Goal: Task Accomplishment & Management: Manage account settings

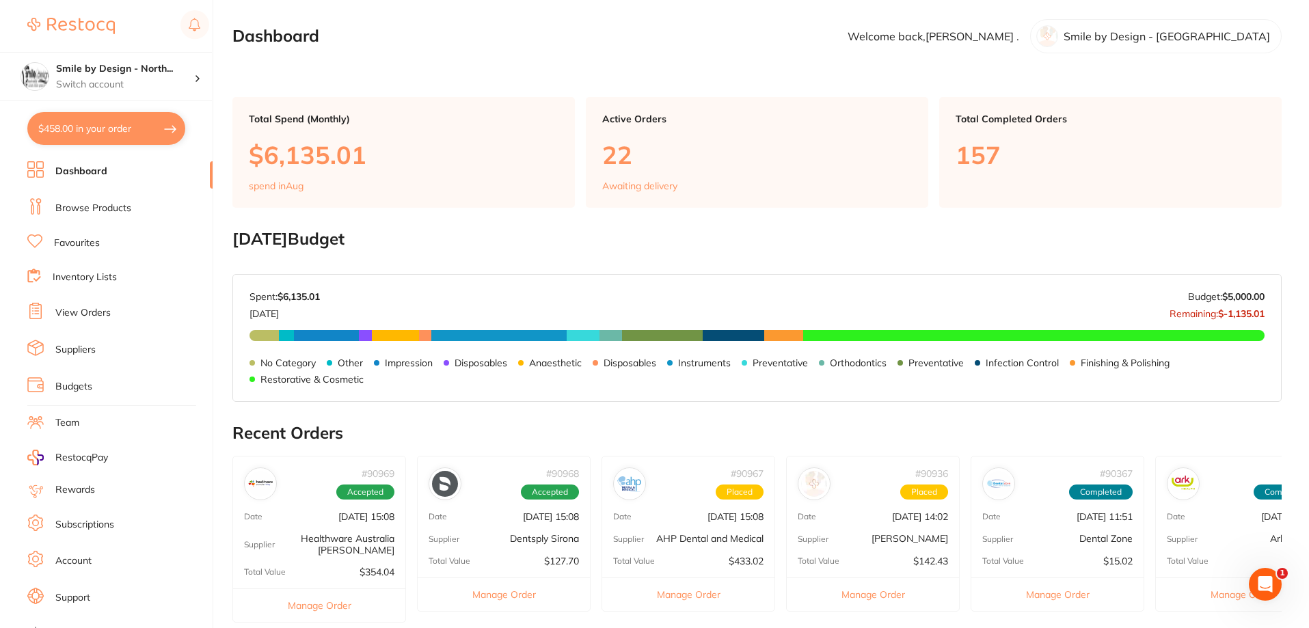
drag, startPoint x: 206, startPoint y: 183, endPoint x: 210, endPoint y: 172, distance: 12.1
click at [210, 172] on nav "Dashboard Browse Products Favourites Inventory Lists View Orders Suppliers Budg…" at bounding box center [119, 394] width 185 height 467
click at [117, 75] on h4 "Smile by Design - North..." at bounding box center [125, 69] width 138 height 14
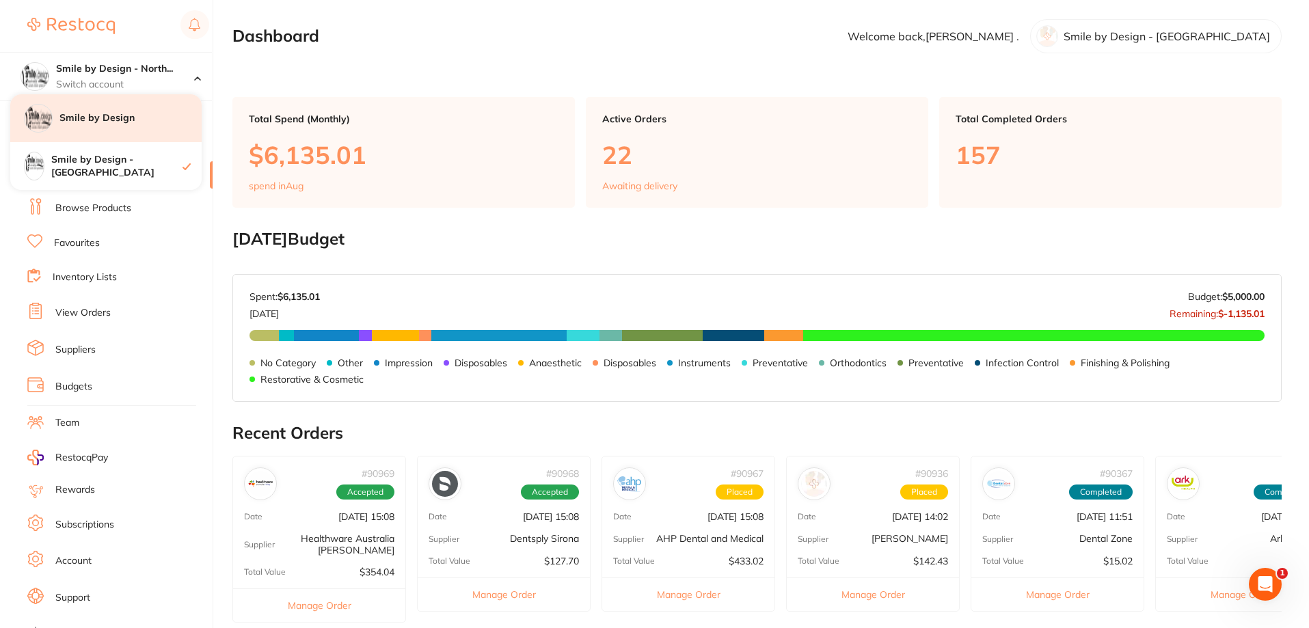
click at [131, 120] on h4 "Smile by Design" at bounding box center [130, 118] width 142 height 14
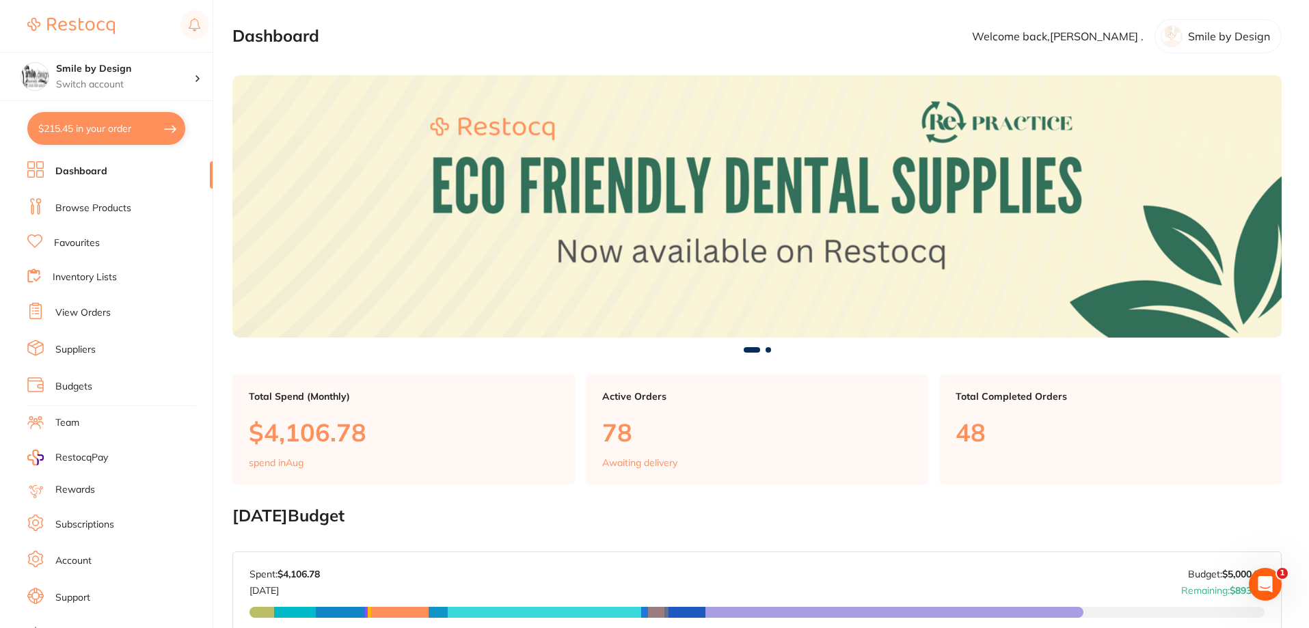
click at [75, 311] on link "View Orders" at bounding box center [82, 313] width 55 height 14
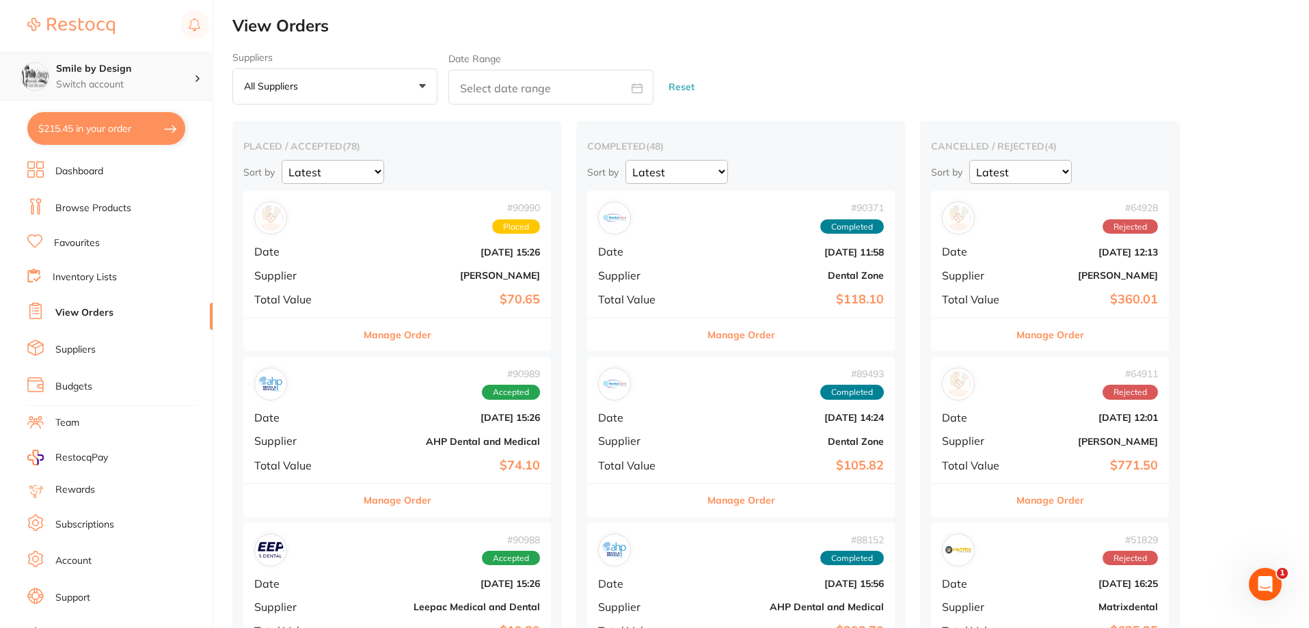
click at [110, 66] on h4 "Smile by Design" at bounding box center [125, 69] width 138 height 14
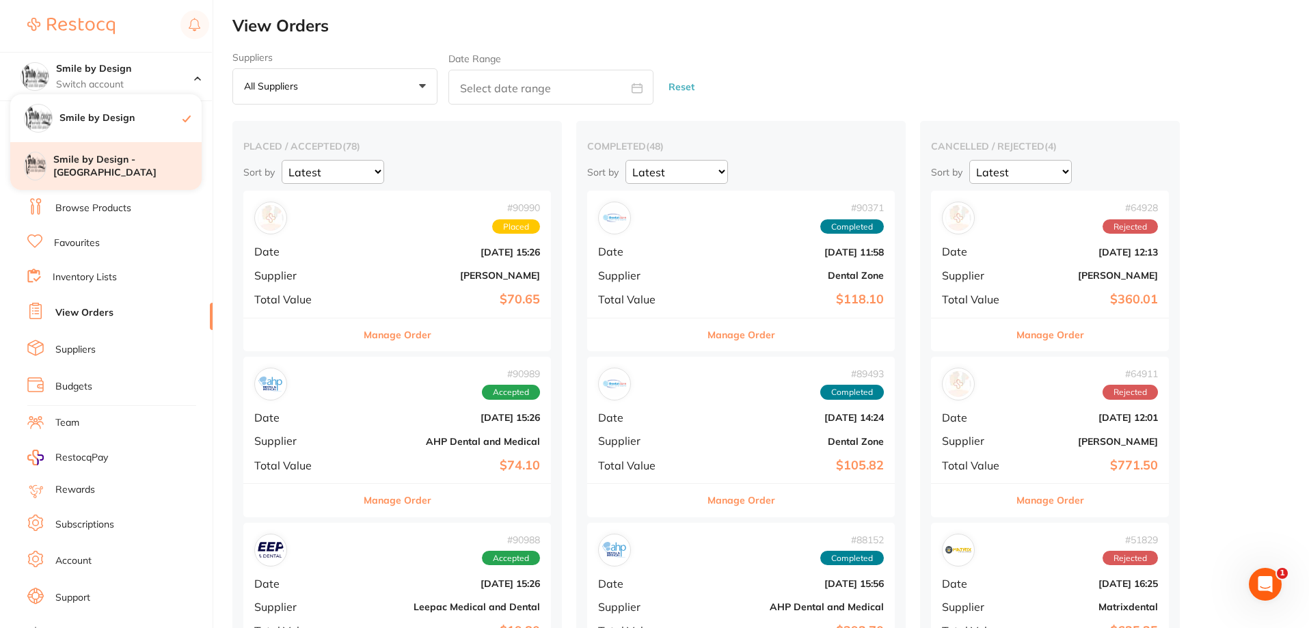
click at [126, 162] on h4 "Smile by Design - [GEOGRAPHIC_DATA]" at bounding box center [127, 166] width 148 height 27
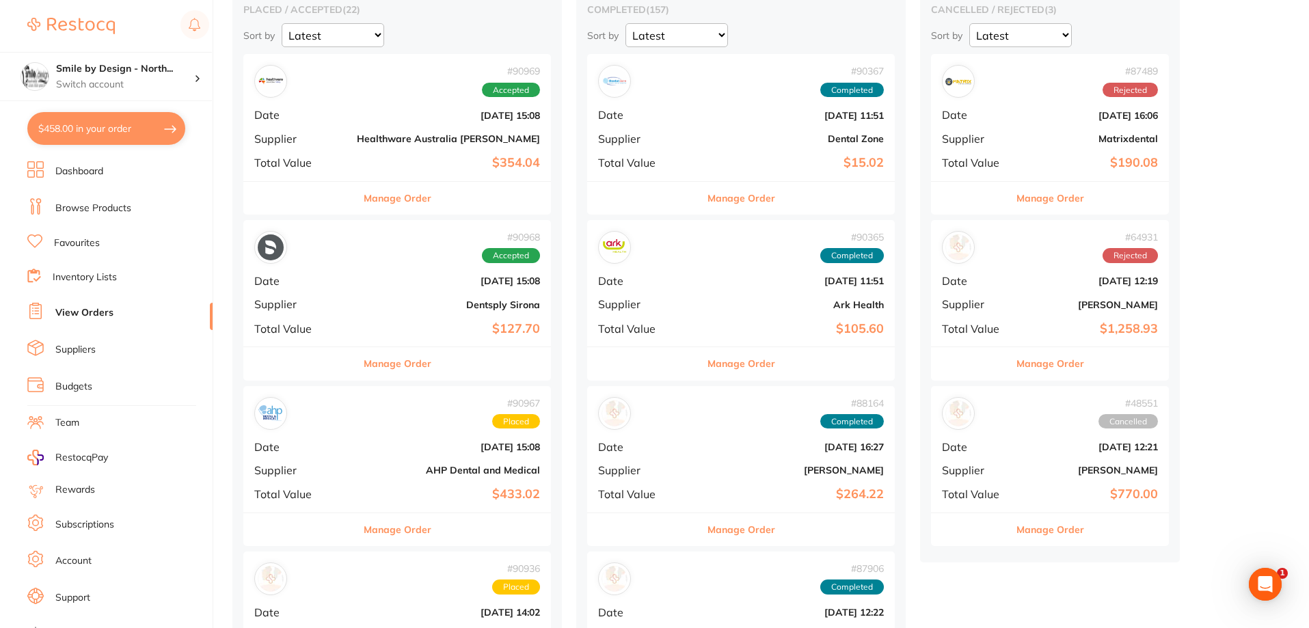
click at [425, 321] on div "# 90968 Accepted Date [DATE] 15:08 Supplier Dentsply Sirona Total Value $127.70" at bounding box center [397, 283] width 308 height 126
